Goal: Check status: Check status

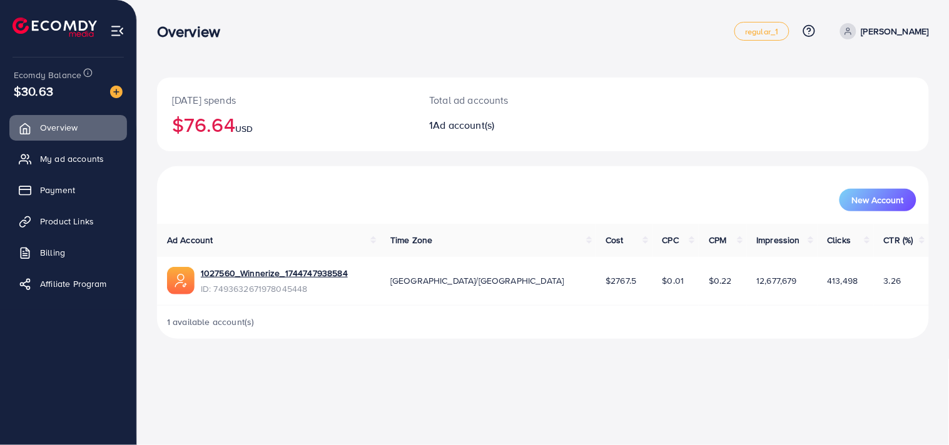
click at [78, 203] on ul "Overview My ad accounts Payment Product Links Billing Affiliate Program" at bounding box center [68, 209] width 136 height 199
click at [75, 195] on span "Payment" at bounding box center [60, 190] width 35 height 13
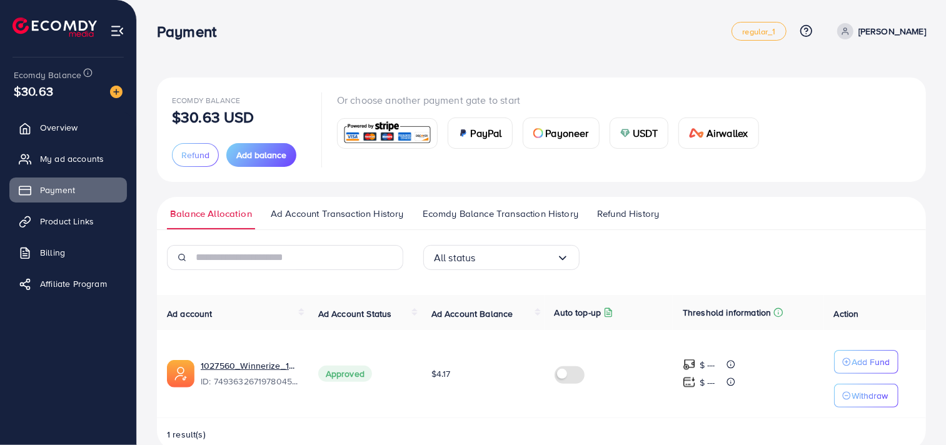
click at [483, 313] on span "Ad Account Balance" at bounding box center [472, 314] width 82 height 13
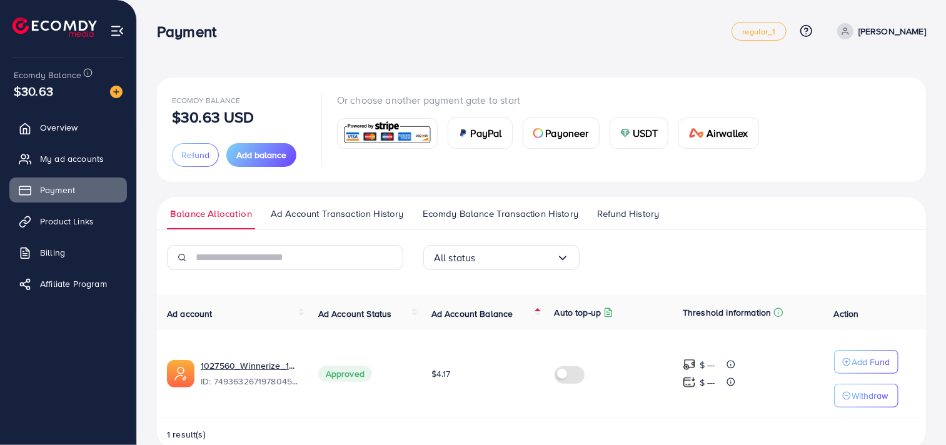
click at [381, 220] on span "Ad Account Transaction History" at bounding box center [337, 214] width 133 height 14
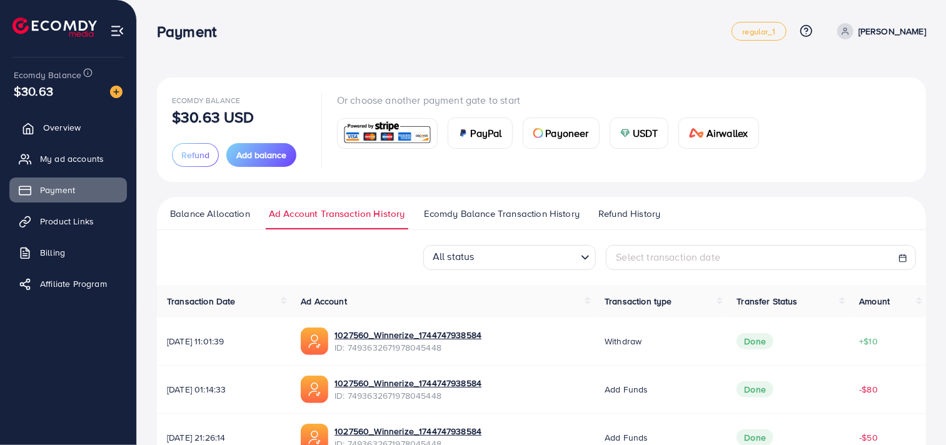
click at [103, 133] on link "Overview" at bounding box center [68, 127] width 118 height 25
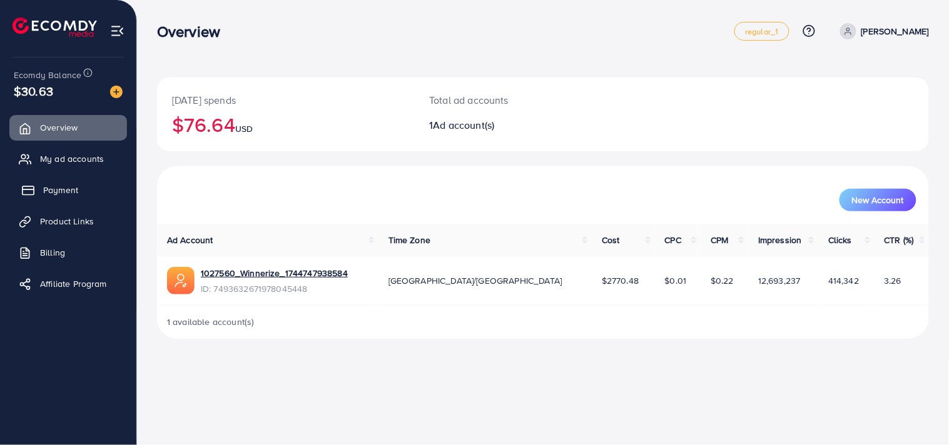
click at [109, 184] on link "Payment" at bounding box center [68, 190] width 118 height 25
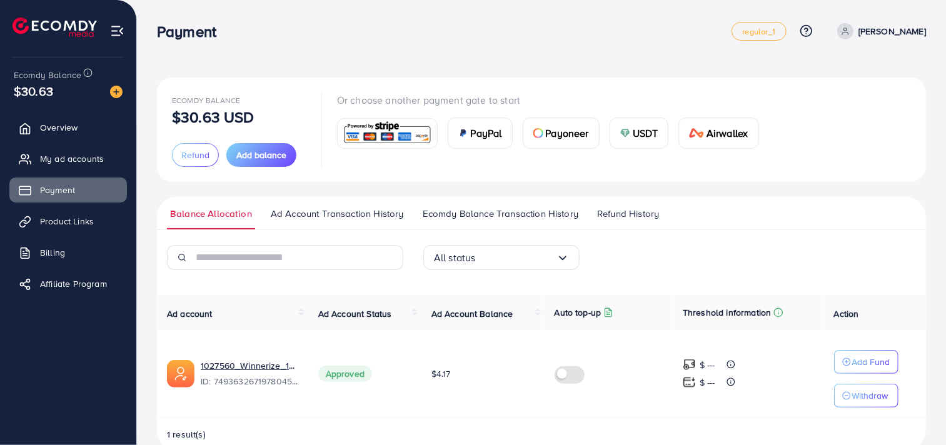
click at [365, 211] on span "Ad Account Transaction History" at bounding box center [337, 214] width 133 height 14
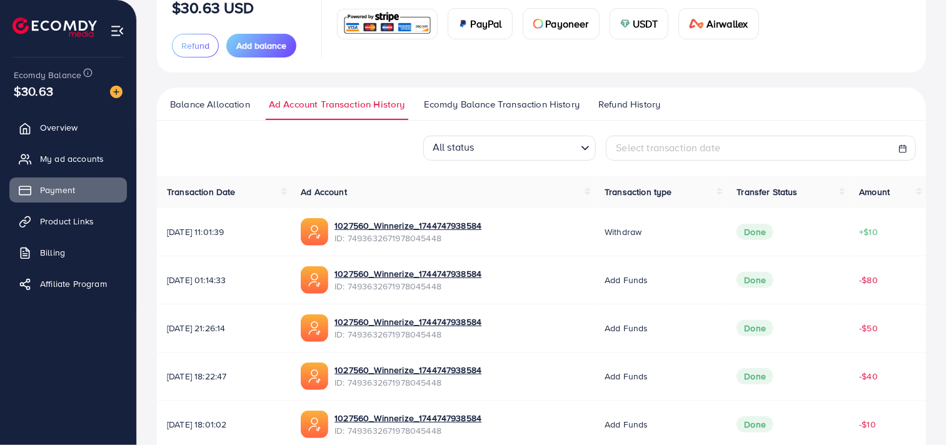
scroll to position [116, 0]
